Goal: Task Accomplishment & Management: Complete application form

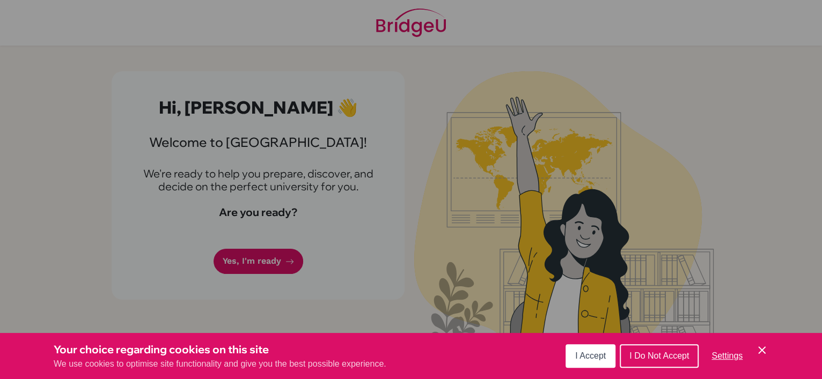
click at [587, 356] on span "I Accept" at bounding box center [590, 355] width 31 height 9
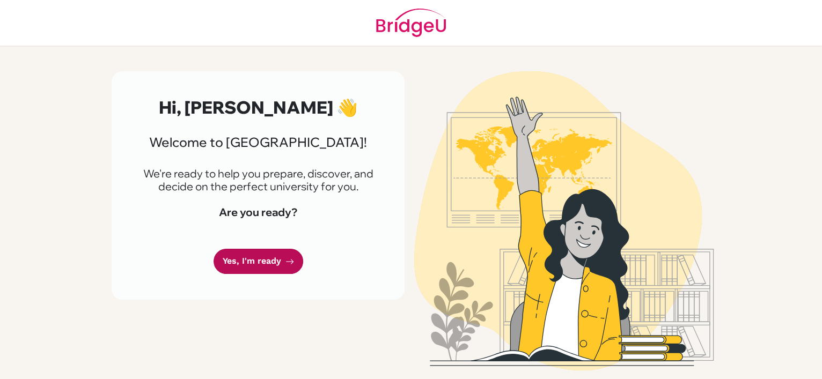
click at [268, 260] on link "Yes, I'm ready" at bounding box center [258, 261] width 90 height 25
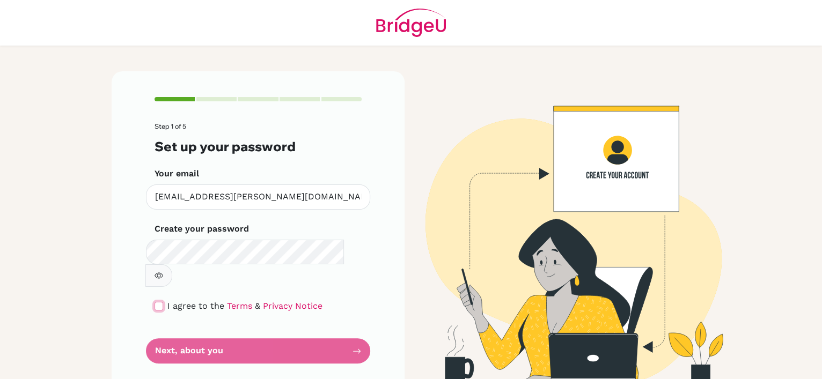
click at [159, 302] on input "checkbox" at bounding box center [158, 306] width 9 height 9
checkbox input "true"
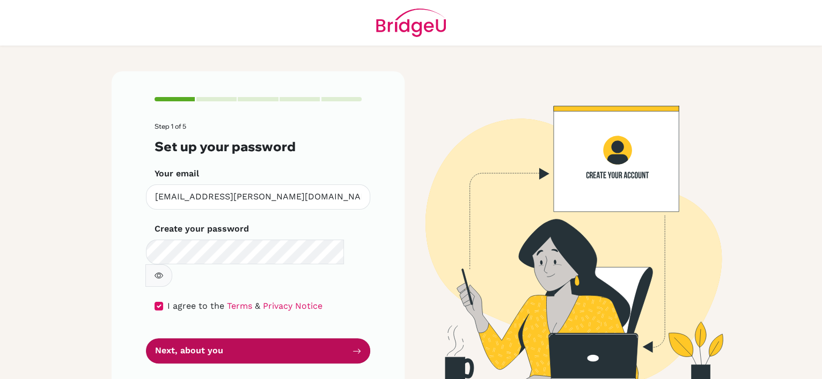
click at [197, 338] on button "Next, about you" at bounding box center [258, 350] width 224 height 25
